Goal: Task Accomplishment & Management: Manage account settings

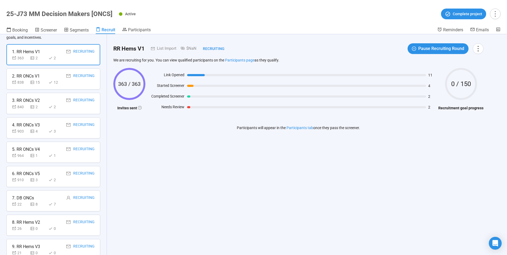
scroll to position [53, 0]
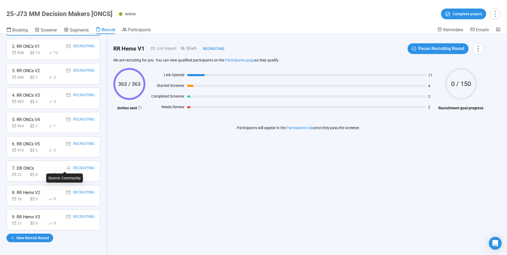
click at [66, 168] on icon "user" at bounding box center [68, 168] width 4 height 4
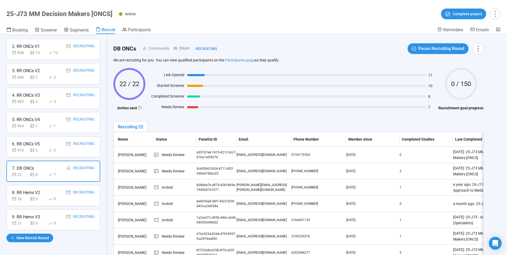
click at [176, 106] on div "Needs Review" at bounding box center [166, 108] width 36 height 8
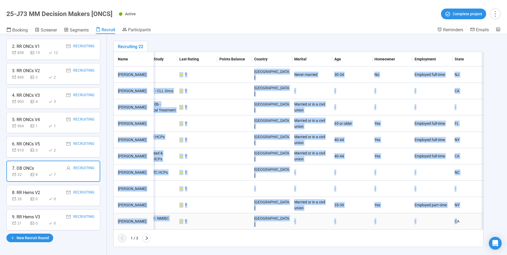
scroll to position [0, 406]
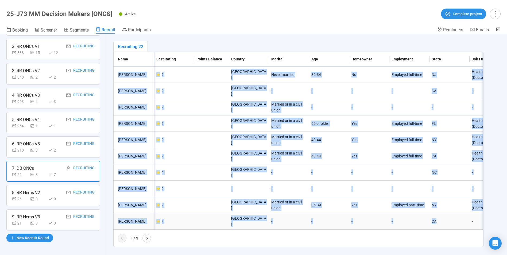
drag, startPoint x: 118, startPoint y: 74, endPoint x: 450, endPoint y: 222, distance: 363.2
drag, startPoint x: 450, startPoint y: 222, endPoint x: 423, endPoint y: 203, distance: 32.9
copy tbody "Loremips Dolo Sitam Consec a380e1s2-6785-7387-7do5-e08t9i4u3118 laboree@dolor.m…"
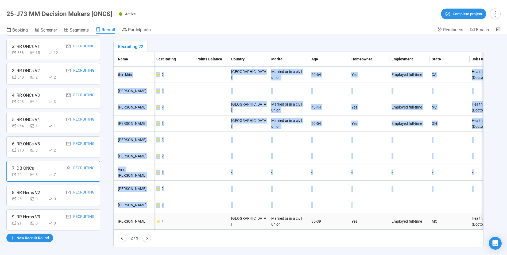
drag, startPoint x: 439, startPoint y: 223, endPoint x: 435, endPoint y: 221, distance: 3.9
copy tbody "lorem ipsu Dolorsi Ametcons 56a051el-0509-7se4-d0e5-07te50528422 incidi508@utla…"
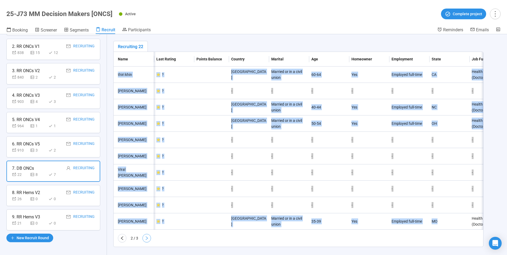
click at [146, 240] on icon "right" at bounding box center [147, 238] width 4 height 4
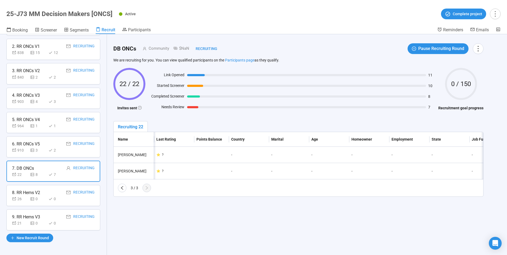
scroll to position [0, 0]
drag, startPoint x: 164, startPoint y: 168, endPoint x: 437, endPoint y: 171, distance: 272.4
drag, startPoint x: 437, startPoint y: 171, endPoint x: 433, endPoint y: 153, distance: 18.2
copy tbody "Loremip Dolo Sitamet 36c709ad-7742-7e8s-d948-87e3095955te incidi.utla@etdol.mag…"
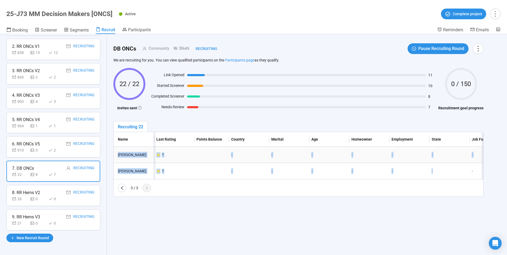
copy tbody "Loremip Dolo Sitamet 36c709ad-7742-7e8s-d948-87e3095955te incidi.utla@etdol.mag…"
